Goal: Information Seeking & Learning: Find specific fact

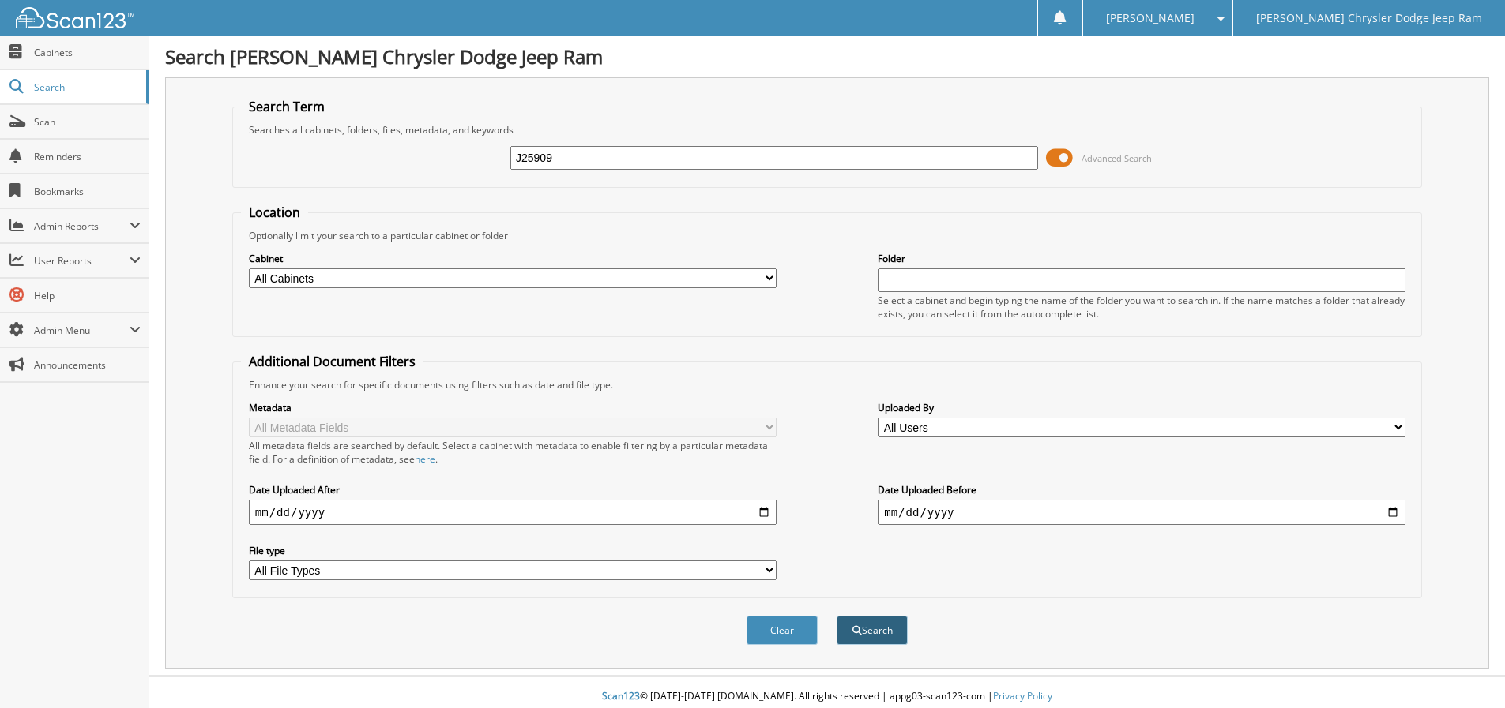
type input "J25909"
click at [870, 629] on button "Search" at bounding box center [871, 630] width 71 height 29
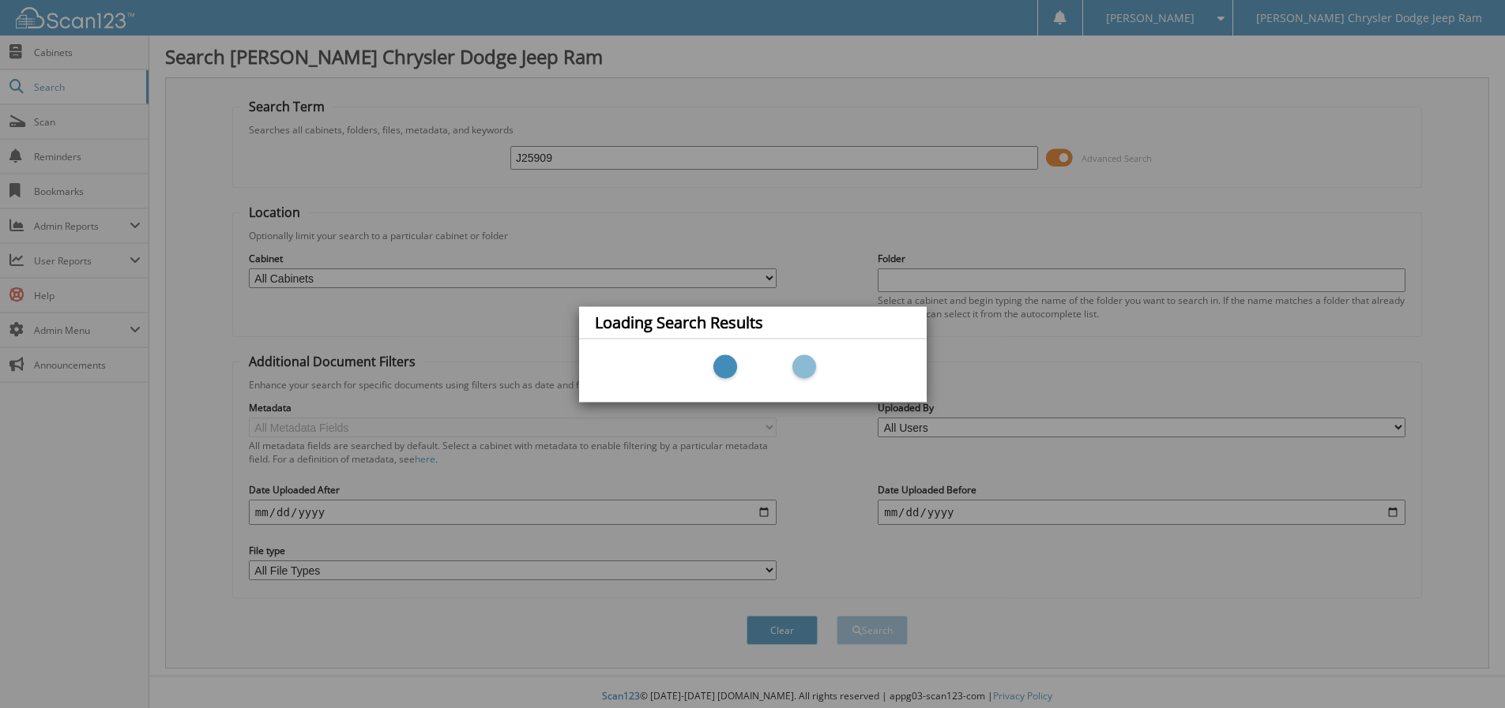
click at [695, 64] on div "Loading Search Results" at bounding box center [752, 354] width 1505 height 708
click at [385, 168] on div "Loading Search Results" at bounding box center [752, 354] width 1505 height 708
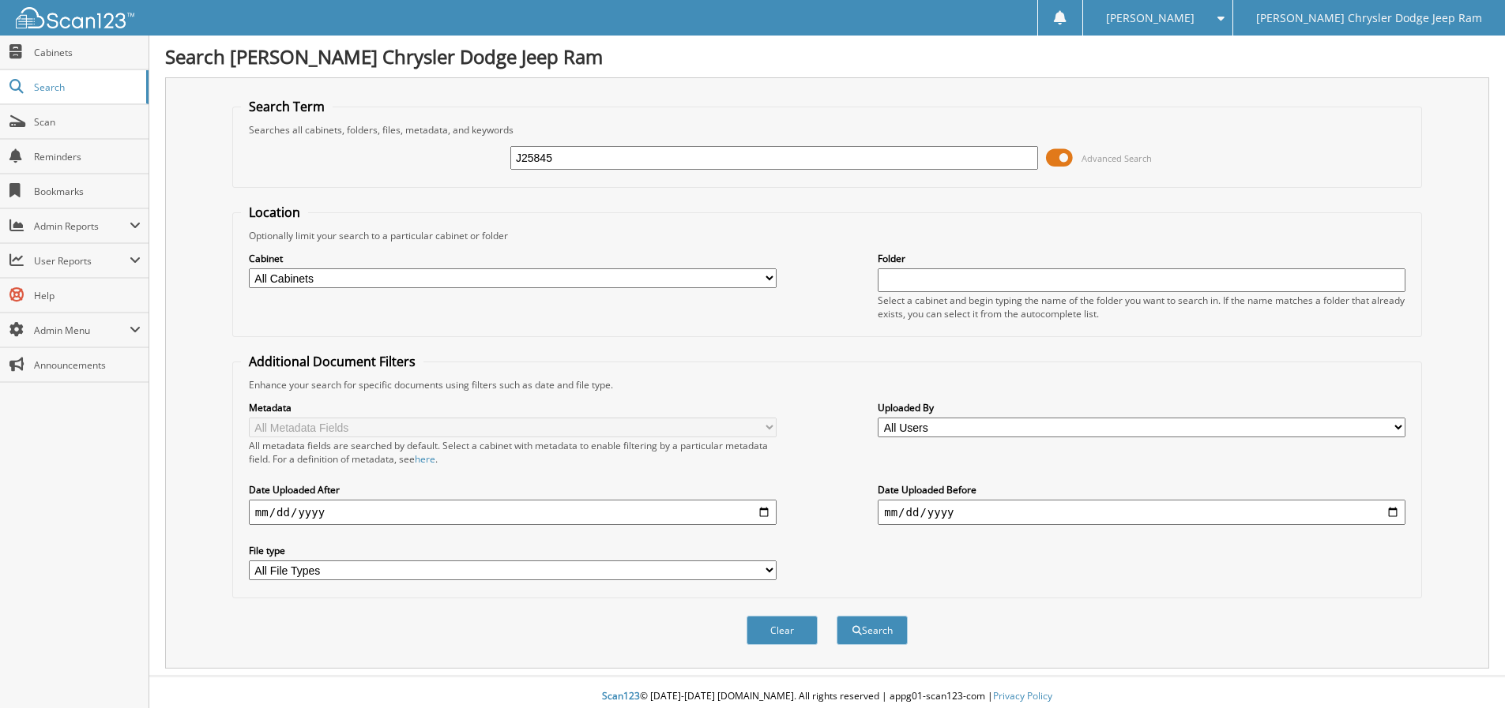
type input "J25845"
click at [836, 616] on button "Search" at bounding box center [871, 630] width 71 height 29
